Goal: Task Accomplishment & Management: Manage account settings

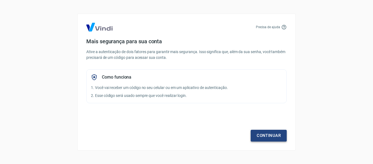
click at [268, 137] on link "Continuar" at bounding box center [269, 135] width 36 height 11
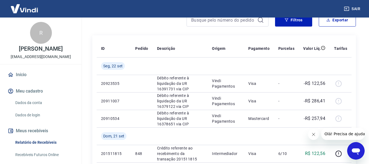
scroll to position [27, 0]
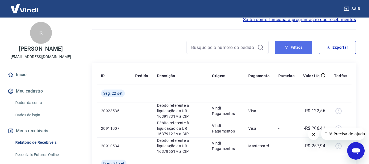
click at [291, 43] on button "Filtros" at bounding box center [293, 47] width 37 height 13
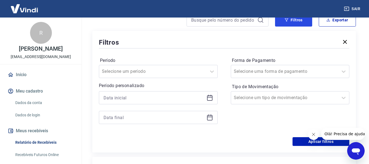
scroll to position [109, 0]
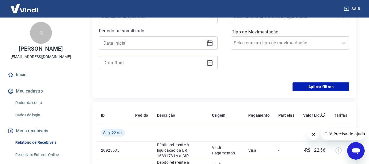
click at [208, 46] on div at bounding box center [158, 42] width 119 height 13
click at [209, 43] on icon at bounding box center [210, 43] width 7 height 7
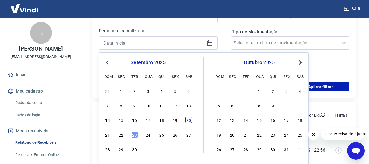
click at [188, 118] on div "20" at bounding box center [189, 119] width 7 height 7
type input "[DATE]"
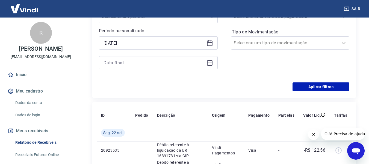
click at [213, 62] on icon at bounding box center [210, 62] width 7 height 7
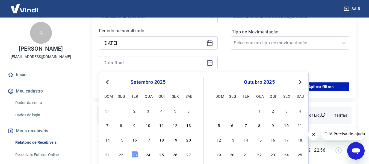
click at [132, 154] on div "23" at bounding box center [135, 154] width 7 height 7
type input "[DATE]"
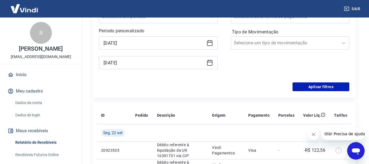
scroll to position [55, 0]
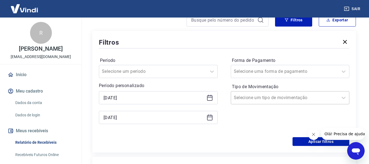
click at [261, 96] on input "Tipo de Movimentação" at bounding box center [261, 97] width 55 height 7
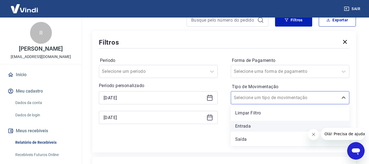
click at [258, 127] on div "Entrada" at bounding box center [290, 126] width 119 height 11
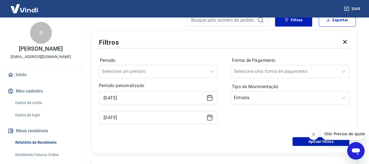
scroll to position [137, 0]
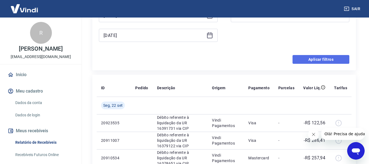
click at [312, 61] on button "Aplicar filtros" at bounding box center [321, 59] width 57 height 9
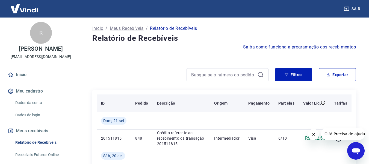
scroll to position [125, 0]
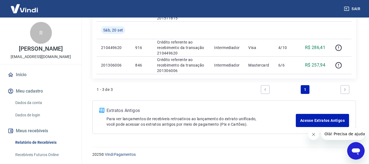
click at [313, 133] on icon "Fechar mensagem da empresa" at bounding box center [313, 134] width 4 height 4
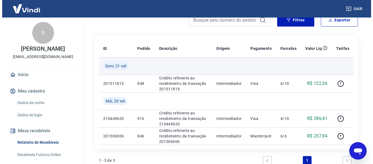
scroll to position [0, 0]
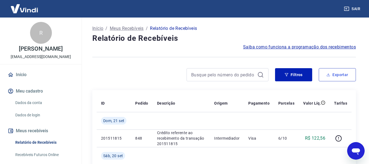
click at [338, 77] on button "Exportar" at bounding box center [337, 74] width 37 height 13
type input "[DATE]"
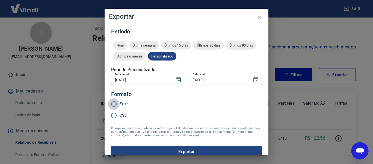
click at [116, 101] on input "Excel" at bounding box center [113, 103] width 11 height 11
radio input "true"
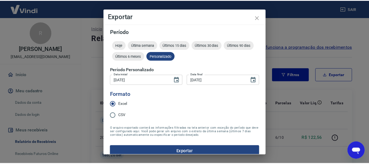
scroll to position [7, 0]
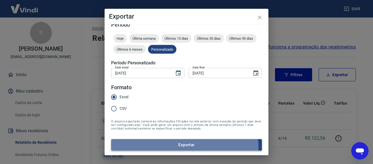
click at [176, 149] on button "Exportar" at bounding box center [186, 144] width 151 height 11
